Goal: Task Accomplishment & Management: Manage account settings

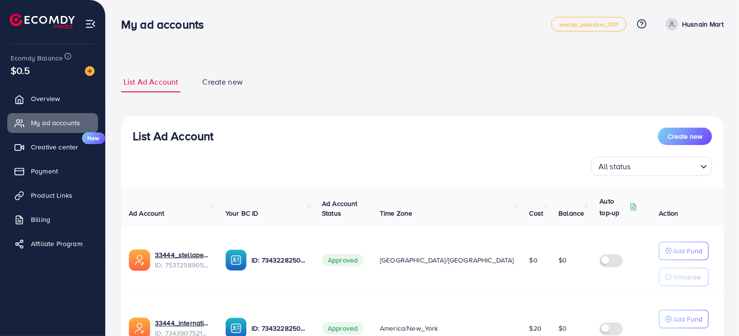
scroll to position [95, 0]
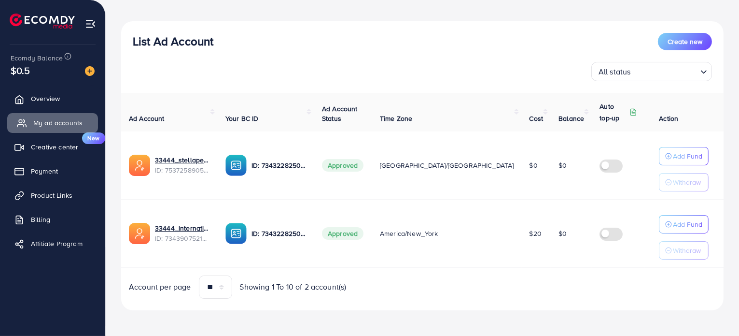
click at [62, 124] on span "My ad accounts" at bounding box center [57, 123] width 49 height 10
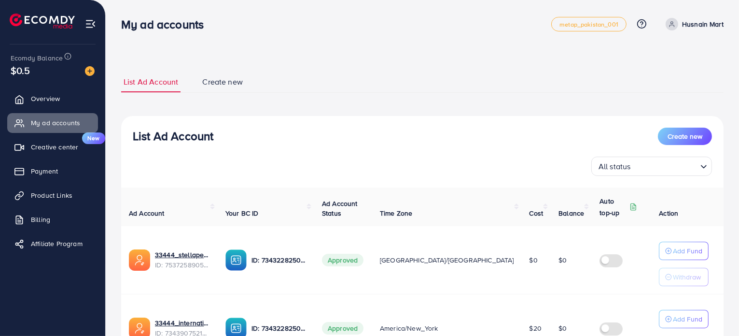
scroll to position [95, 0]
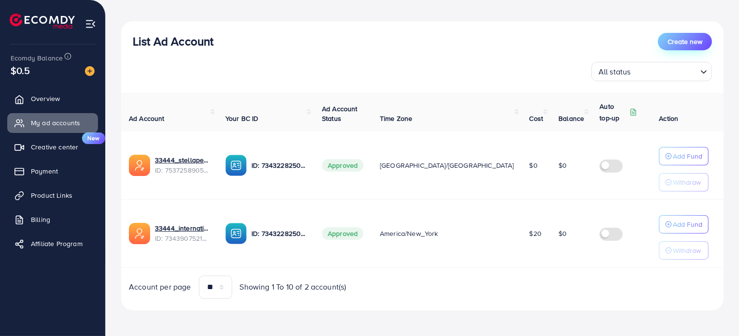
click at [674, 40] on span "Create new" at bounding box center [685, 42] width 35 height 10
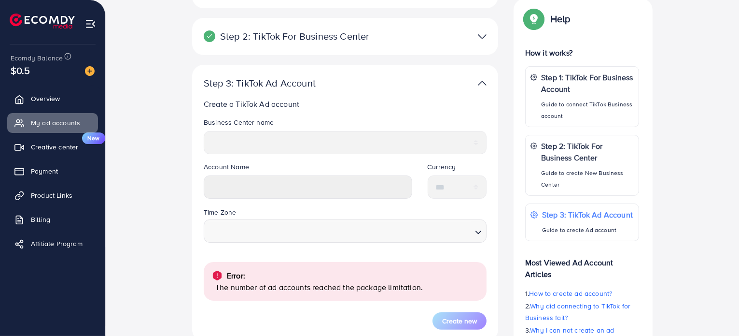
scroll to position [97, 0]
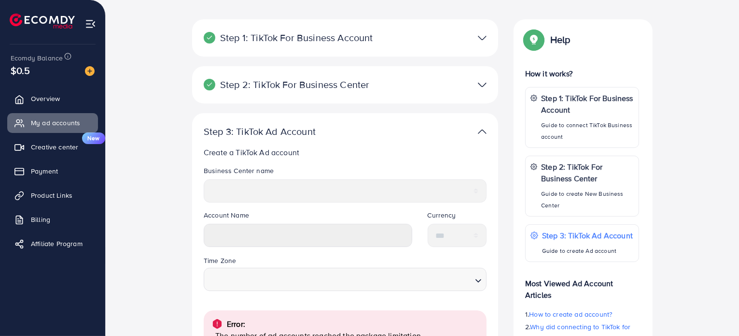
click at [483, 85] on img at bounding box center [482, 85] width 9 height 14
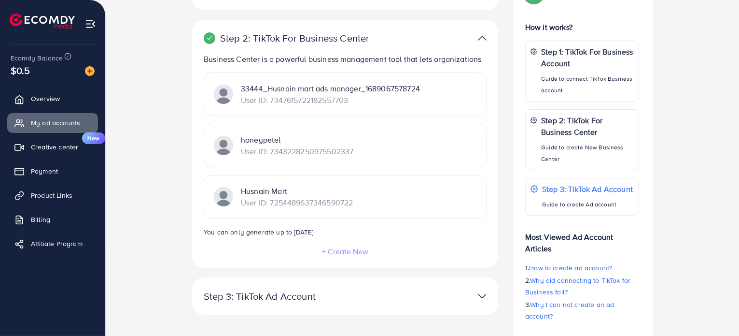
scroll to position [205, 0]
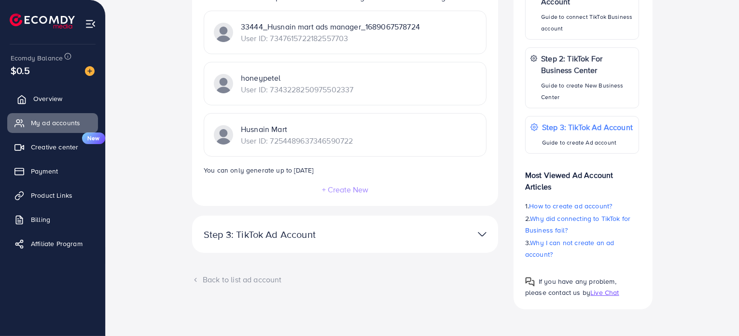
click at [57, 102] on span "Overview" at bounding box center [47, 99] width 29 height 10
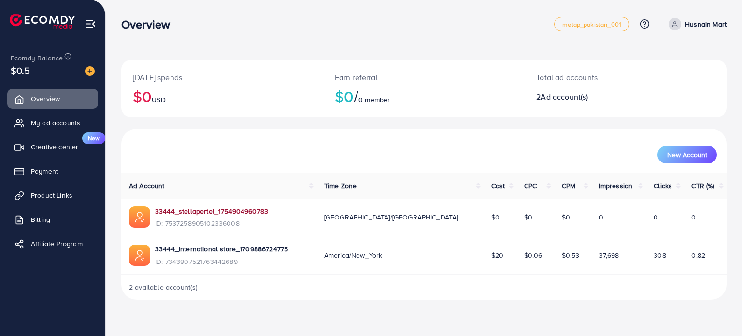
click at [204, 210] on link "33444_stellapertel_1754904960783" at bounding box center [211, 211] width 113 height 10
click at [672, 21] on icon at bounding box center [674, 24] width 7 height 7
click at [659, 78] on span "Log out" at bounding box center [668, 79] width 26 height 12
click at [189, 212] on link "33444_stellapertel_1754904960783" at bounding box center [211, 211] width 113 height 10
click at [672, 25] on icon at bounding box center [674, 24] width 7 height 7
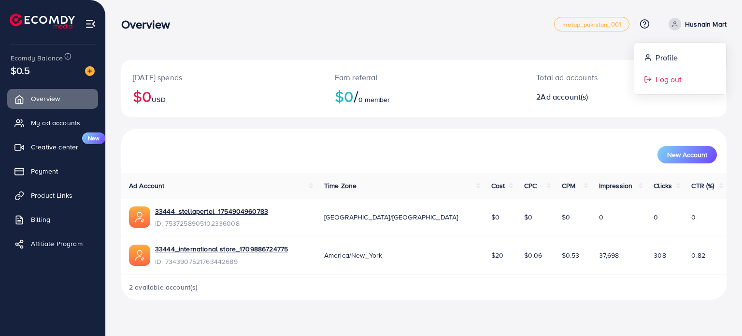
click at [660, 83] on span "Log out" at bounding box center [668, 79] width 26 height 12
click at [55, 196] on span "Product Links" at bounding box center [54, 195] width 42 height 10
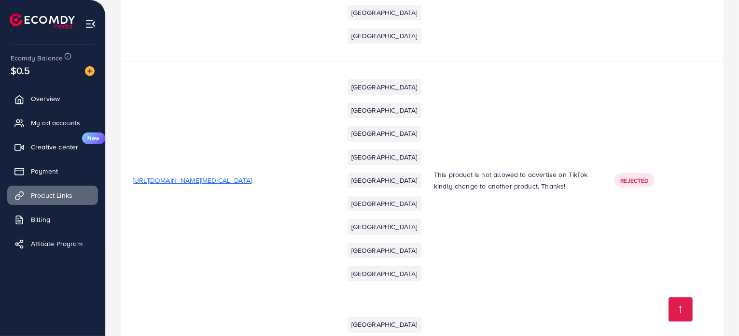
scroll to position [7014, 0]
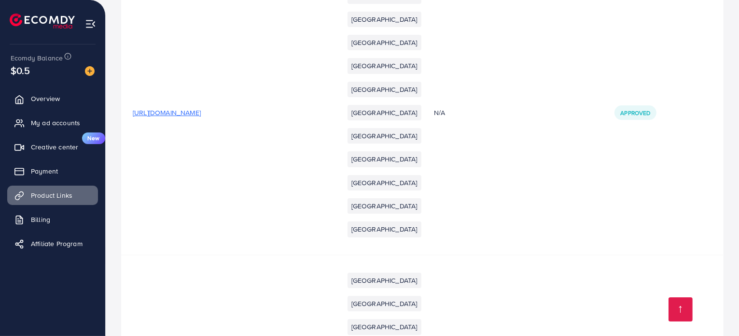
click at [201, 108] on span "[URL][DOMAIN_NAME]" at bounding box center [167, 113] width 68 height 10
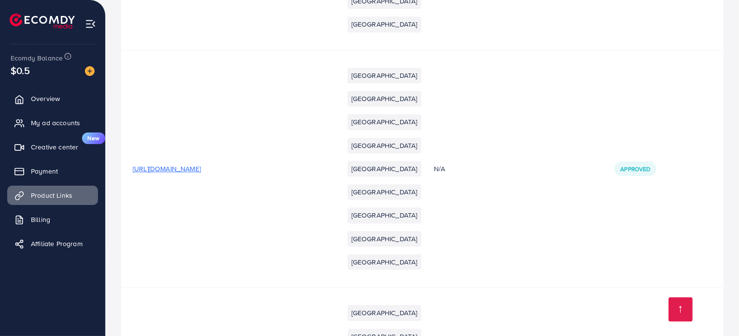
scroll to position [6675, 0]
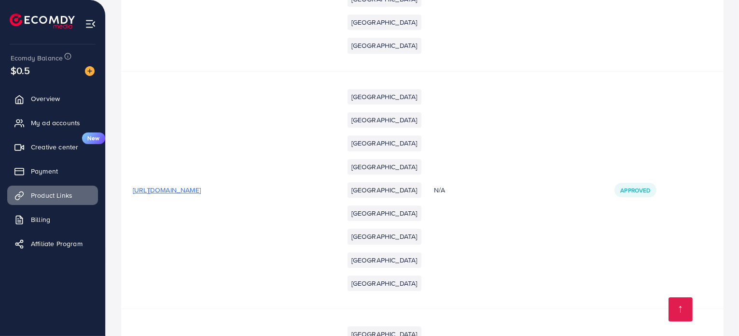
click at [201, 185] on span "[URL][DOMAIN_NAME]" at bounding box center [167, 190] width 68 height 10
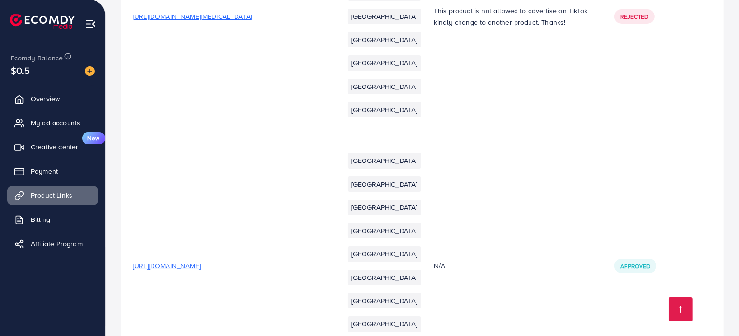
scroll to position [7448, 0]
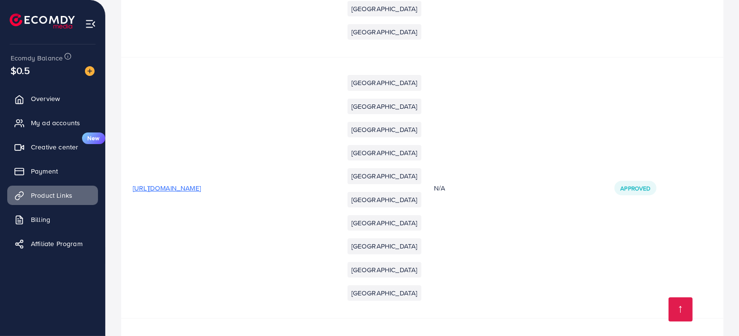
click at [201, 183] on span "[URL][DOMAIN_NAME]" at bounding box center [167, 188] width 68 height 10
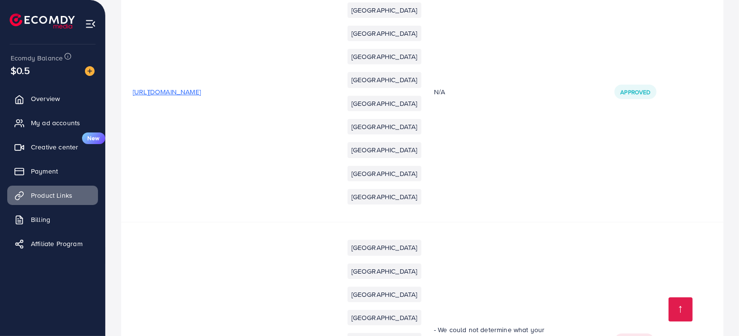
scroll to position [7545, 0]
click at [201, 335] on span "[URL][DOMAIN_NAME]" at bounding box center [167, 340] width 68 height 10
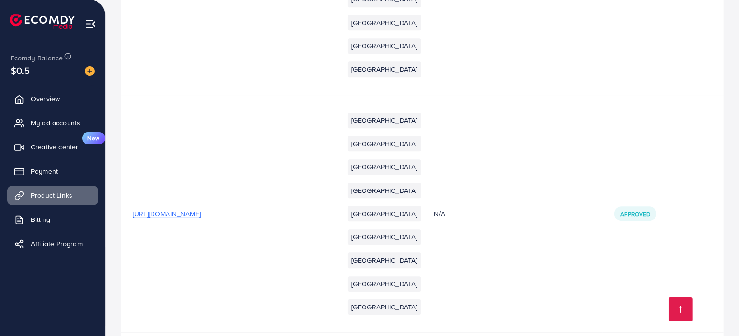
scroll to position [6627, 0]
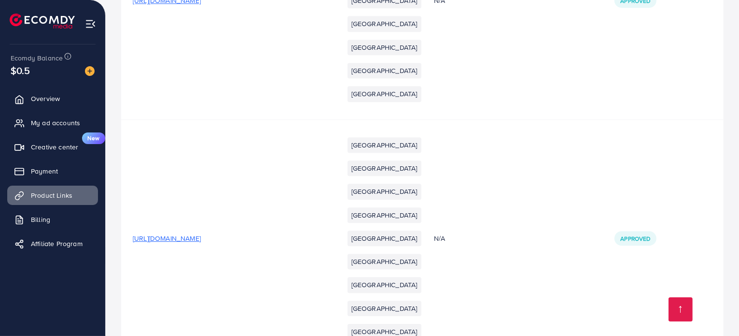
click at [201, 233] on span "[URL][DOMAIN_NAME]" at bounding box center [167, 238] width 68 height 10
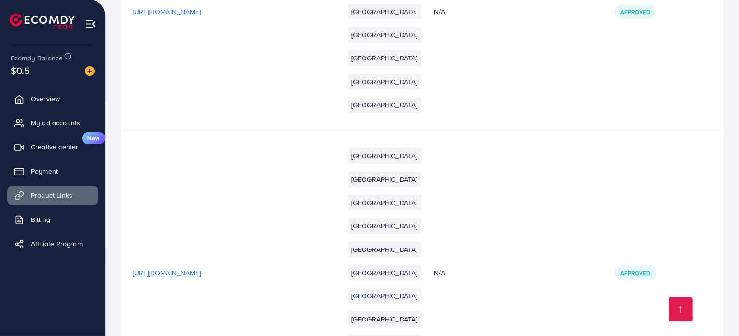
scroll to position [6965, 0]
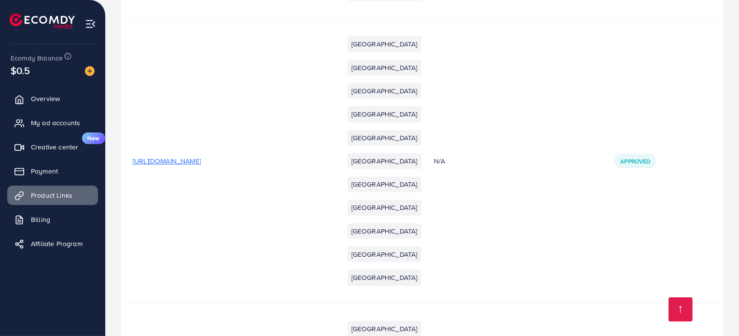
click at [201, 156] on span "[URL][DOMAIN_NAME]" at bounding box center [167, 161] width 68 height 10
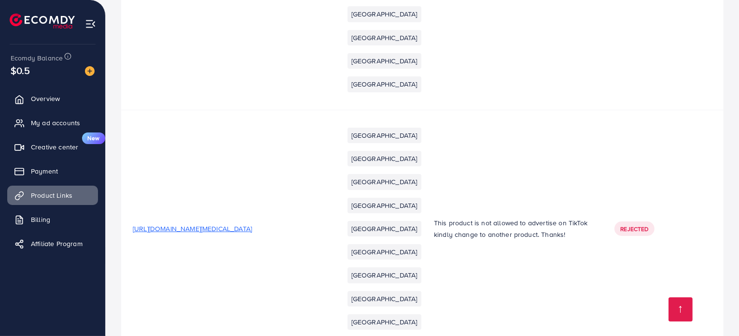
scroll to position [7352, 0]
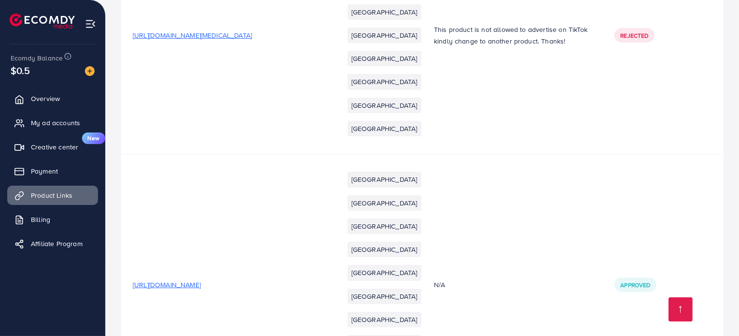
click at [201, 280] on span "[URL][DOMAIN_NAME]" at bounding box center [167, 285] width 68 height 10
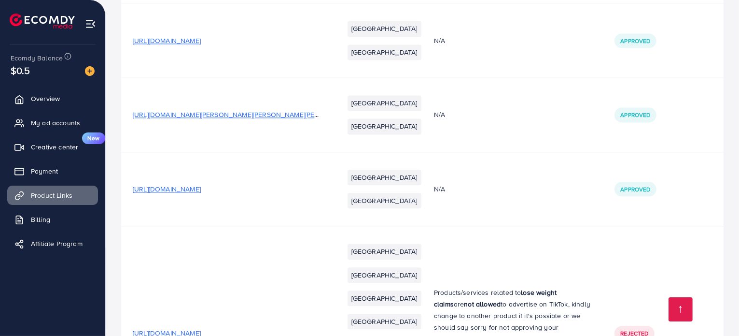
scroll to position [5854, 0]
